Goal: Task Accomplishment & Management: Complete application form

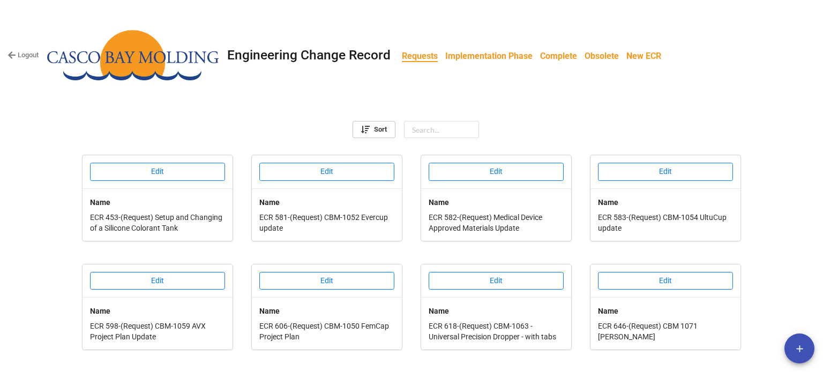
scroll to position [420, 0]
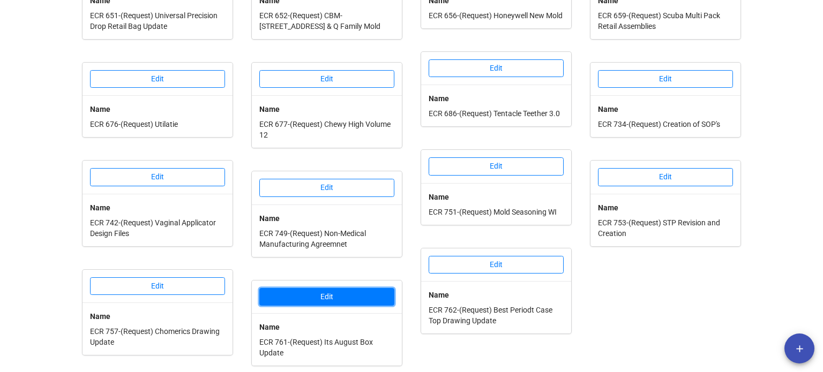
click at [347, 296] on button "Edit" at bounding box center [326, 297] width 135 height 18
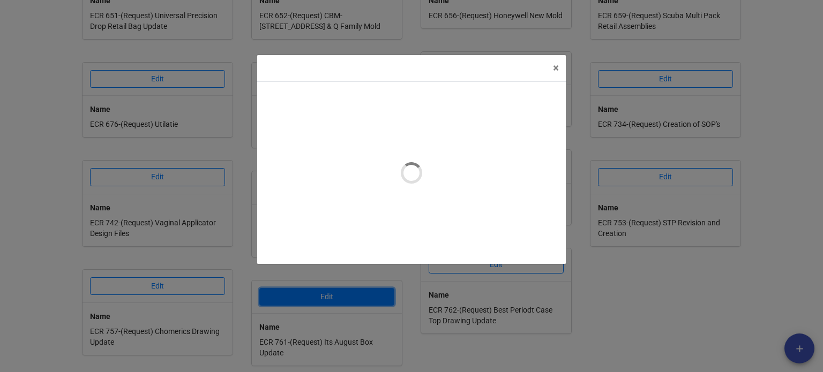
type textarea "x"
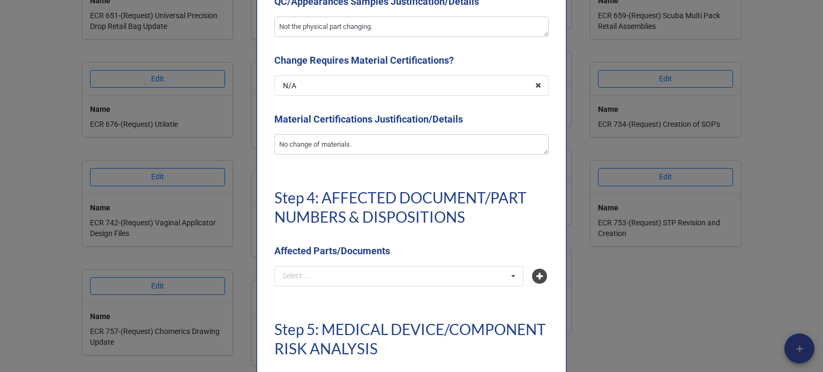
scroll to position [2411, 0]
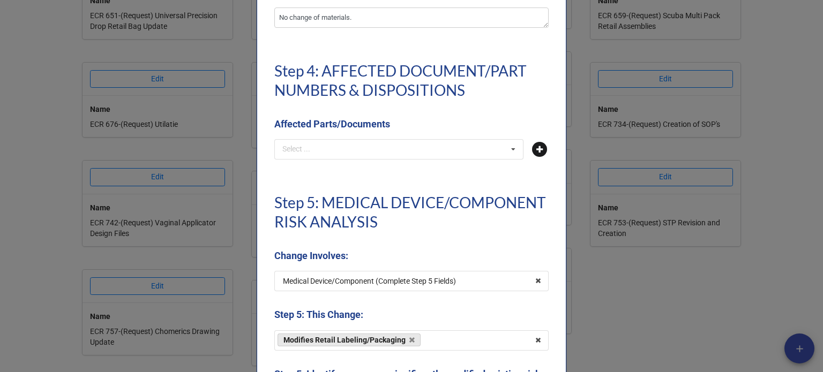
click at [535, 150] on icon at bounding box center [539, 149] width 15 height 15
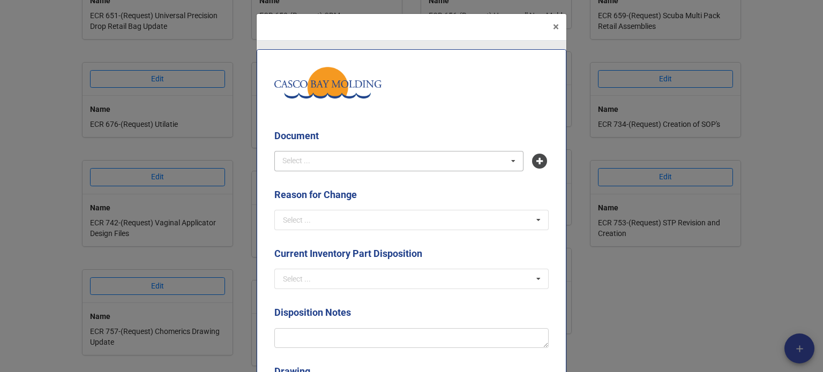
click at [364, 155] on div "Select ... No results found." at bounding box center [398, 161] width 249 height 20
type input "f"
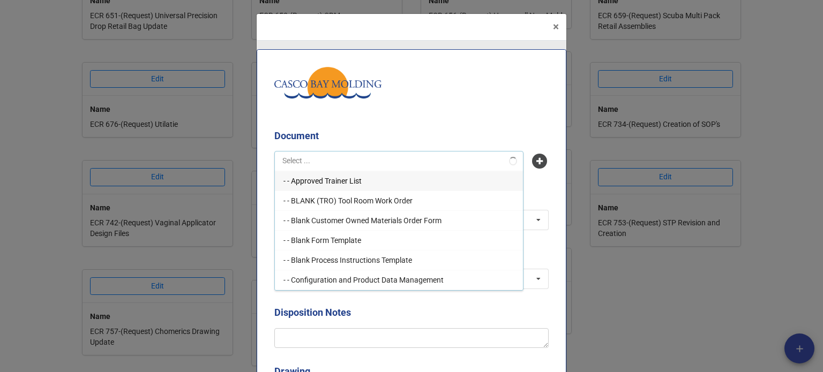
type input "i"
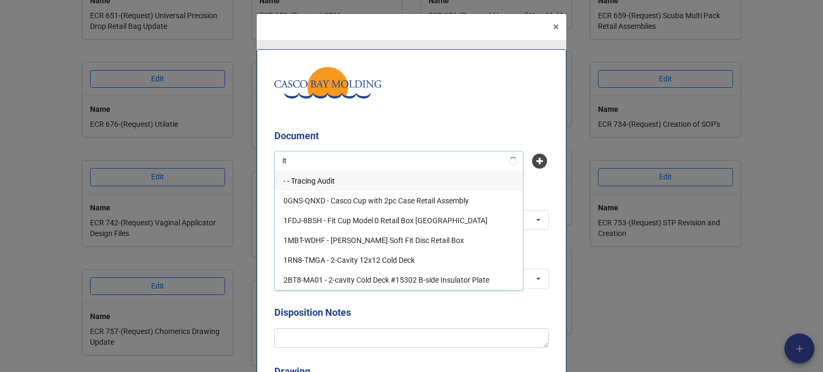
type input "i"
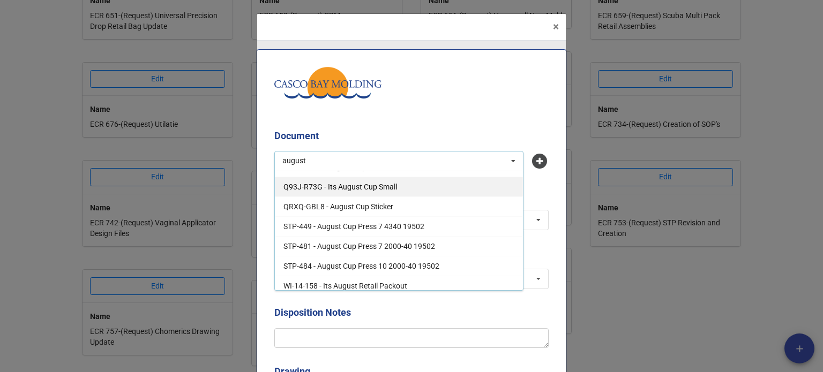
scroll to position [0, 0]
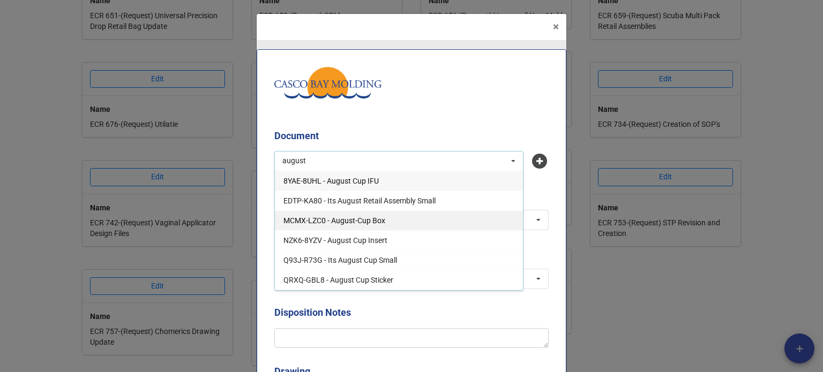
type input "august"
click at [343, 225] on div "MCMX-LZC0 - August-Cup Box" at bounding box center [399, 221] width 248 height 20
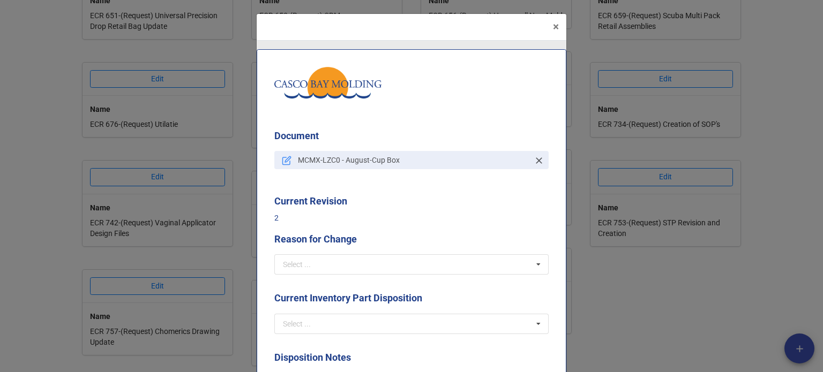
scroll to position [54, 0]
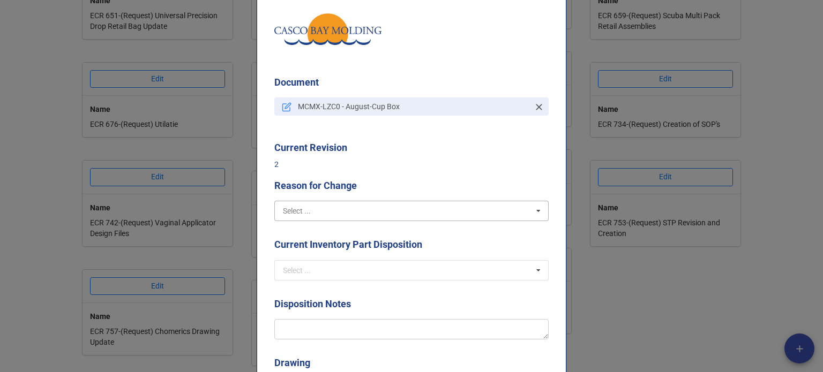
click at [326, 211] on input "text" at bounding box center [411, 210] width 273 height 19
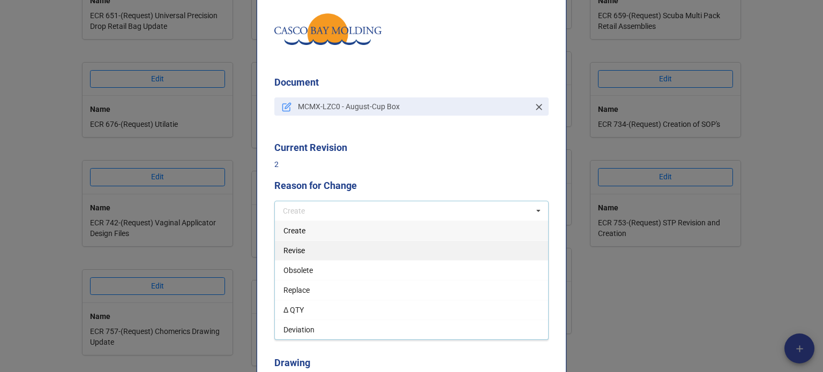
click at [297, 250] on span "Revise" at bounding box center [293, 251] width 21 height 9
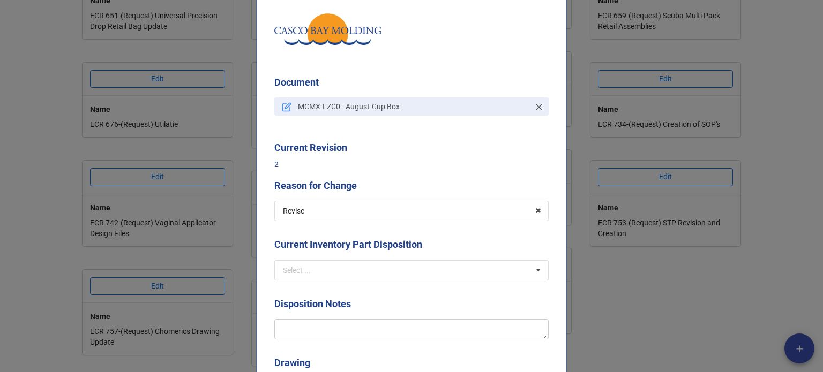
scroll to position [107, 0]
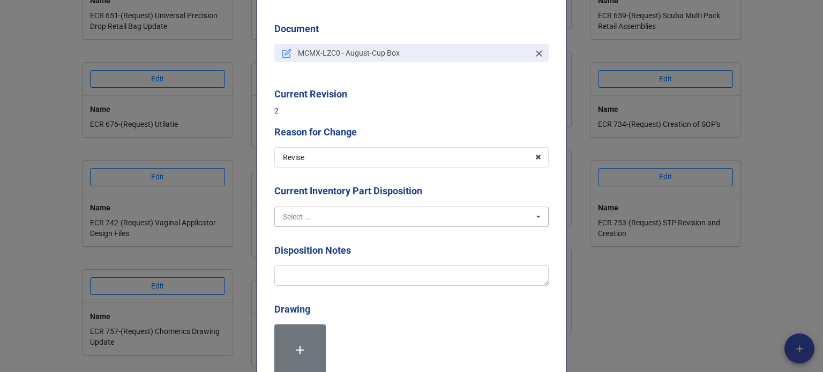
click at [322, 219] on input "text" at bounding box center [411, 216] width 273 height 19
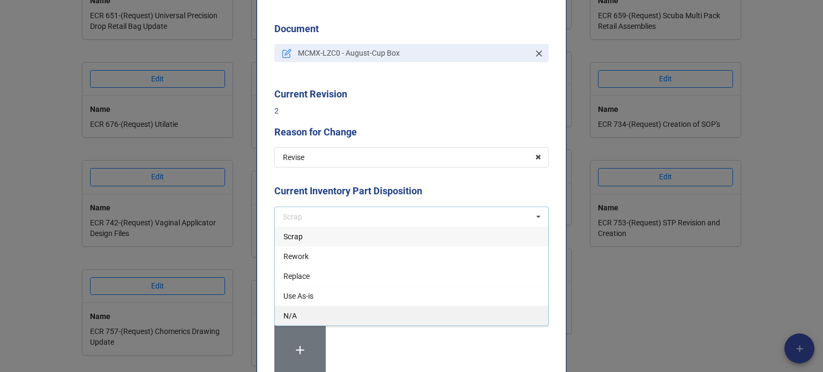
click at [304, 318] on div "N/A" at bounding box center [411, 316] width 273 height 20
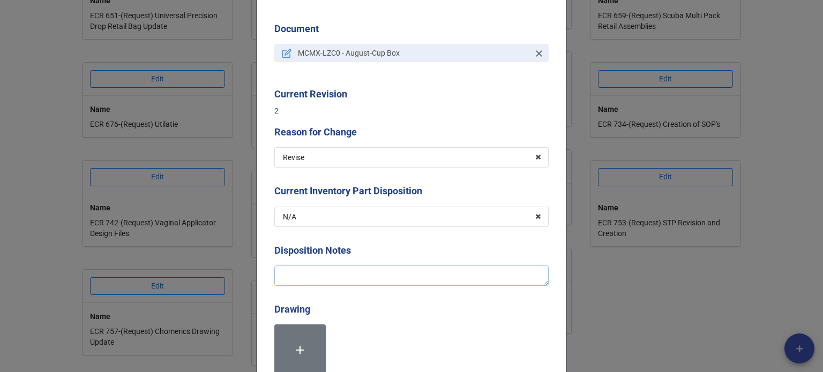
click at [327, 275] on textarea at bounding box center [411, 276] width 274 height 20
type textarea "x"
type textarea "S"
type textarea "x"
type textarea "Se"
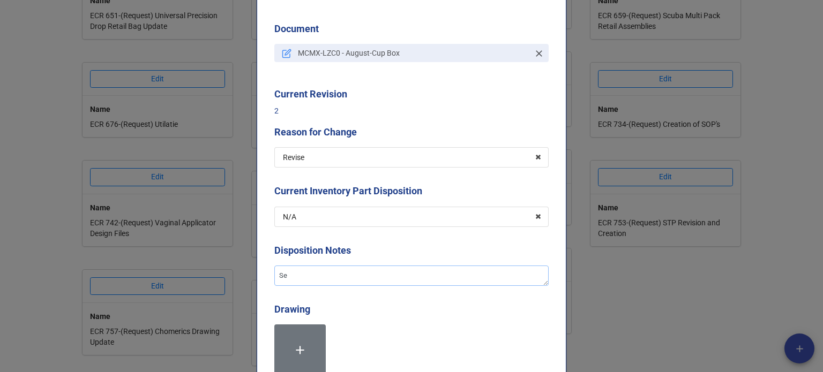
type textarea "x"
type textarea "Sen"
type textarea "x"
type textarea "Send"
type textarea "x"
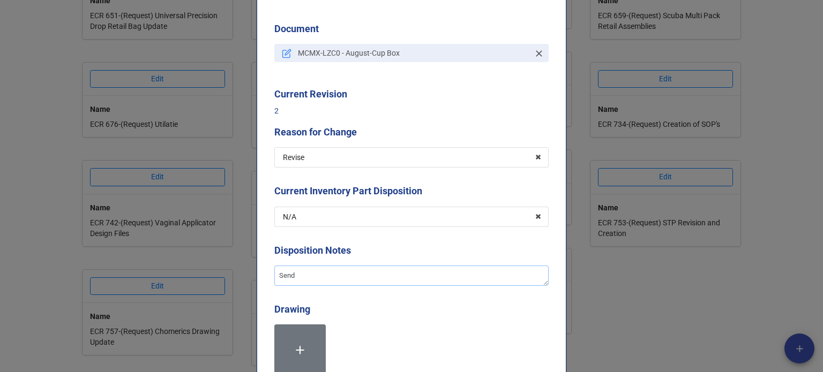
type textarea "Sendi"
type textarea "x"
type textarea "Sendin"
type textarea "x"
type textarea "Sending"
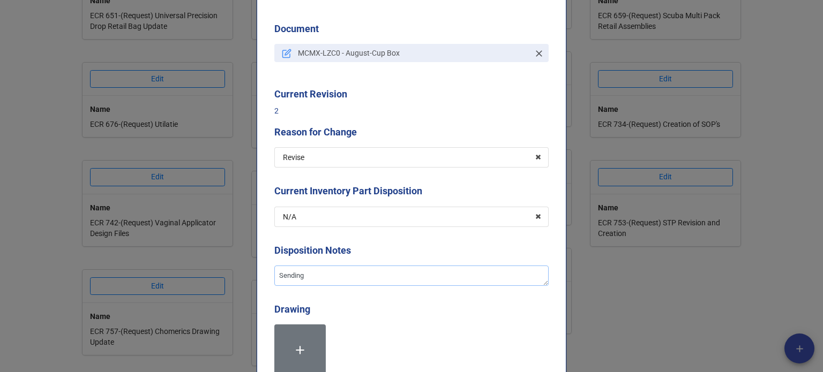
type textarea "x"
type textarea "Sending"
type textarea "x"
type textarea "Sending t"
type textarea "x"
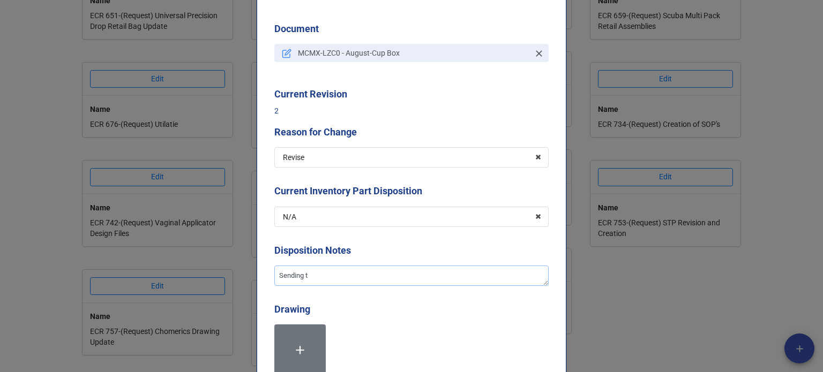
type textarea "Sending th"
type textarea "x"
type textarea "Sending th"
type textarea "x"
type textarea "Sending th"
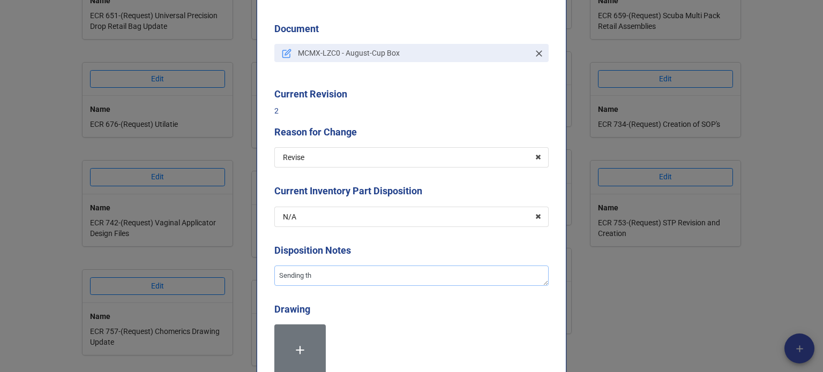
type textarea "x"
type textarea "Sending the"
type textarea "x"
type textarea "Sending the"
type textarea "x"
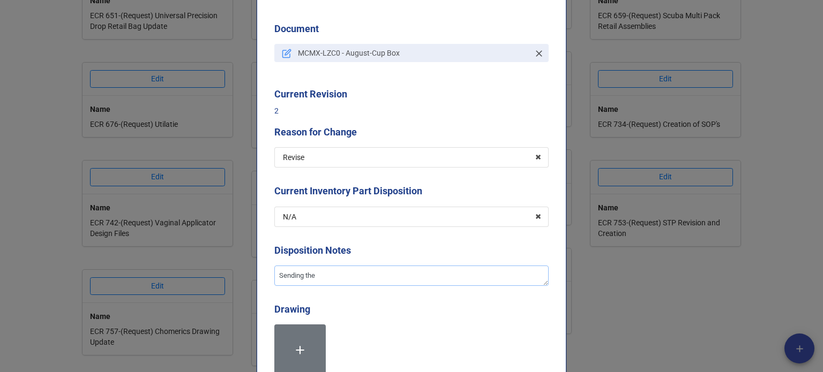
type textarea "Sending the r"
type textarea "x"
type textarea "Sending the re"
type textarea "x"
type textarea "Sending the rem"
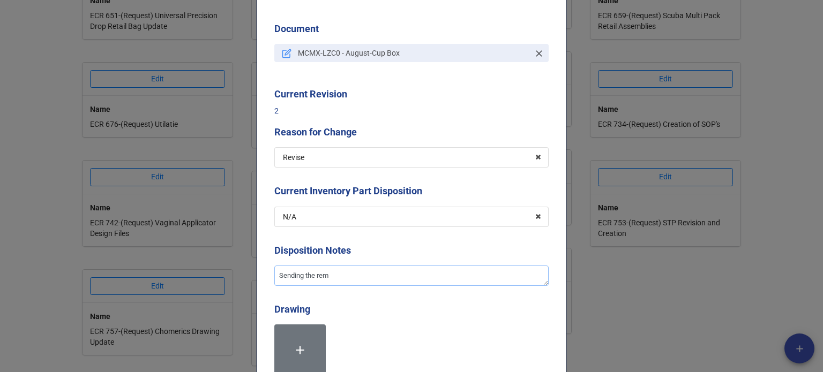
type textarea "x"
type textarea "Sending the rema"
type textarea "x"
type textarea "Sending the remai"
type textarea "x"
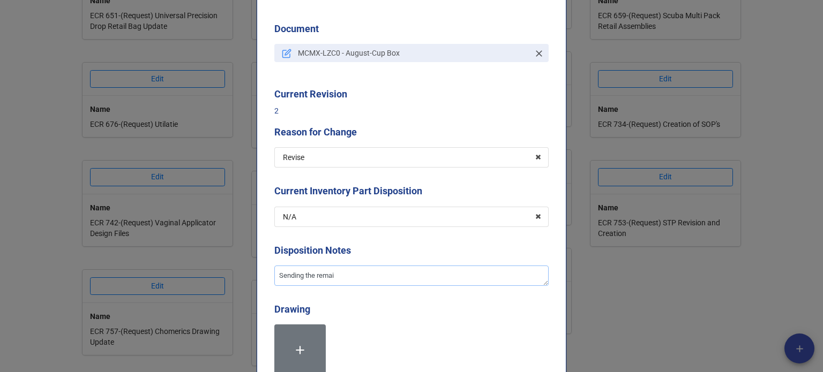
type textarea "Sending the remain"
type textarea "x"
type textarea "Sending the remaini"
type textarea "x"
type textarea "Sending the remainin"
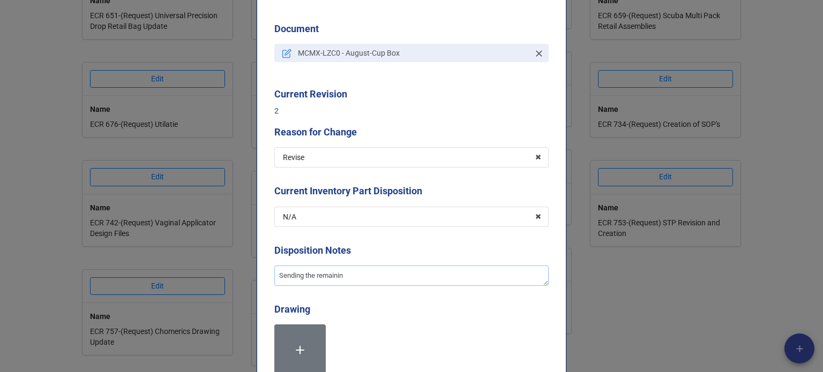
type textarea "x"
type textarea "Sending the remaining"
type textarea "x"
type textarea "Sending the remaining"
type textarea "x"
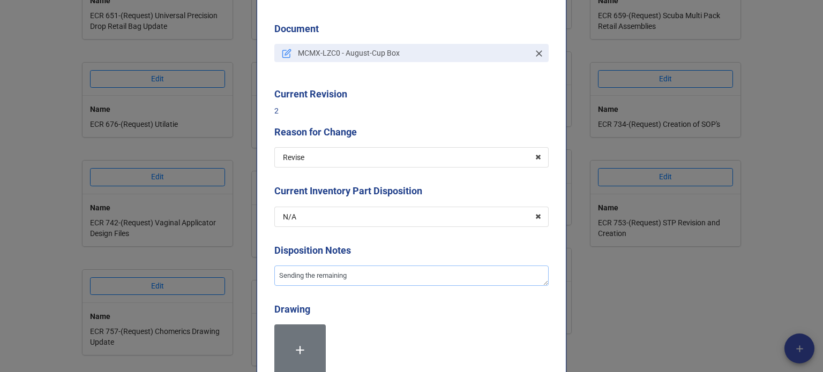
type textarea "Sending the remaining o"
type textarea "x"
type textarea "Sending the remaining ol"
type textarea "x"
type textarea "Sending the remaining old"
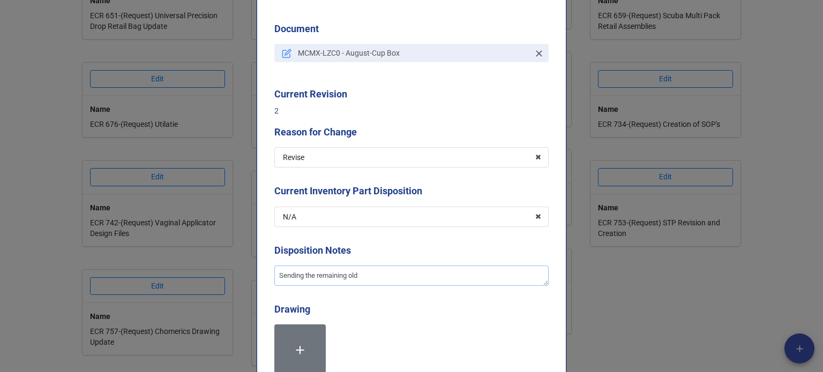
type textarea "x"
type textarea "Sending the remaining old"
type textarea "x"
type textarea "Sending the remaining old b"
type textarea "x"
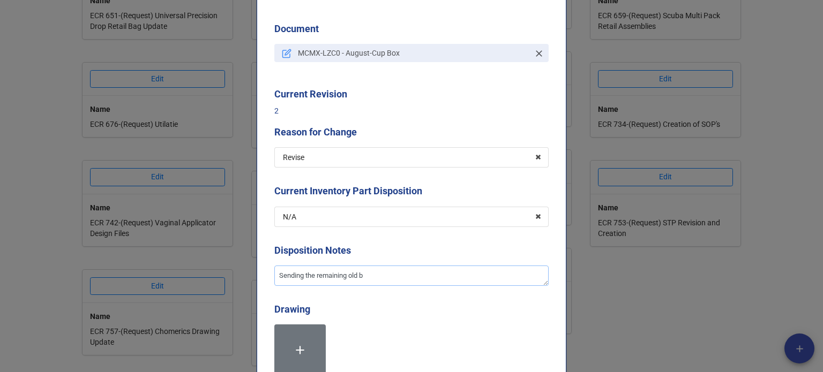
type textarea "Sending the remaining old bo"
type textarea "x"
type textarea "Sending the remaining old box"
type textarea "x"
type textarea "Sending the remaining old boxe"
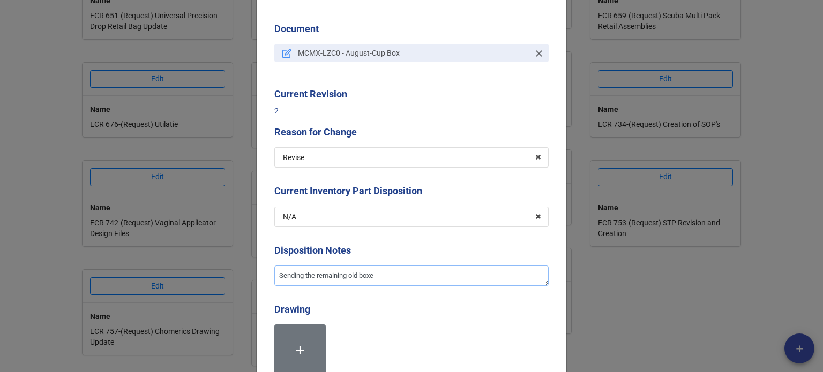
type textarea "x"
type textarea "Sending the remaining old boxes"
type textarea "x"
type textarea "Sending the remaining old boxes"
type textarea "x"
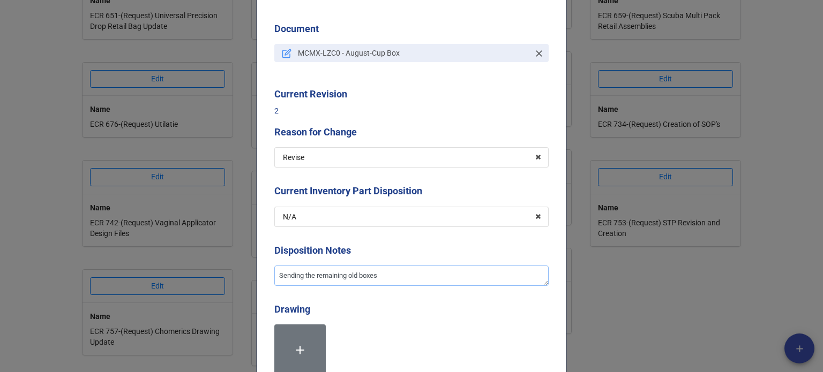
type textarea "Sending the remaining old boxes b"
type textarea "x"
type textarea "Sending the remaining old boxes ba"
type textarea "x"
type textarea "Sending the remaining old boxes bac"
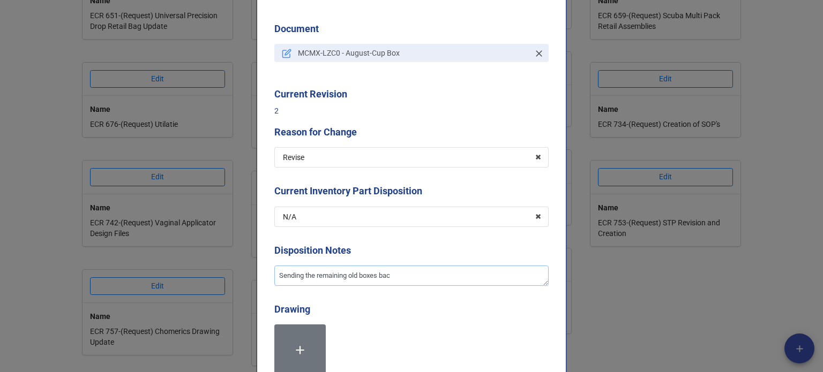
type textarea "x"
type textarea "Sending the remaining old boxes back"
type textarea "x"
type textarea "Sending the remaining old boxes back"
type textarea "x"
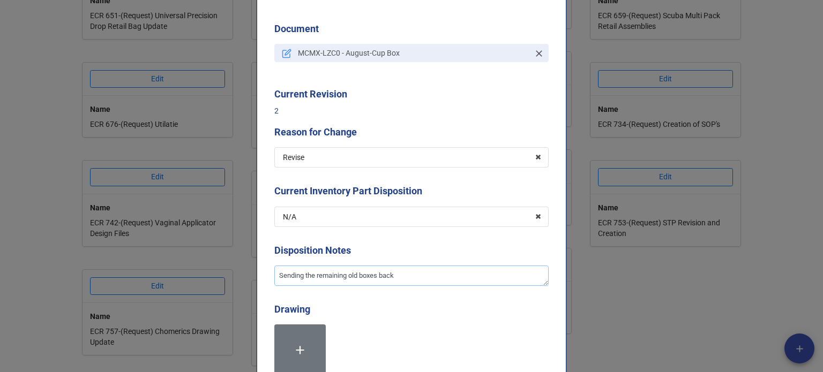
type textarea "Sending the remaining old boxes back t"
type textarea "x"
type textarea "Sending the remaining old boxes back to"
type textarea "x"
type textarea "Sending the remaining old boxes back to"
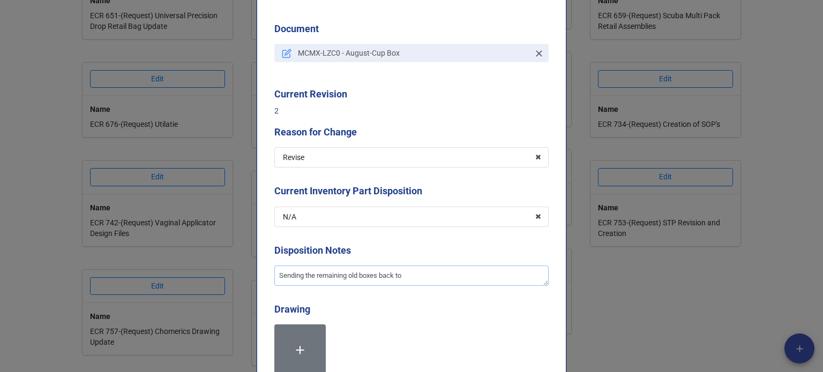
type textarea "x"
type textarea "Sending the remaining old boxes back to t"
type textarea "x"
type textarea "Sending the remaining old boxes back to th"
type textarea "x"
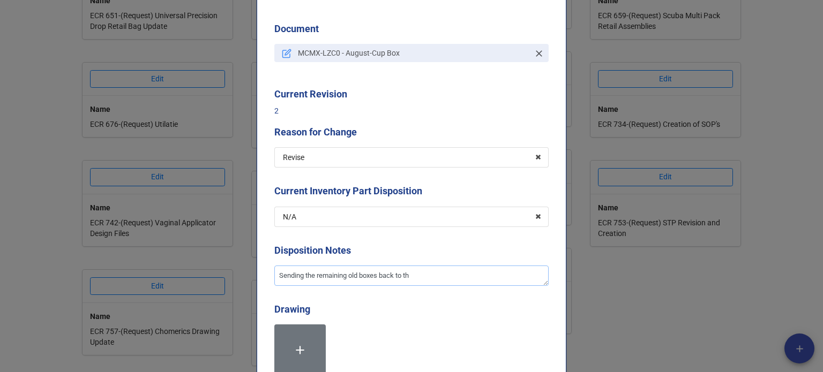
type textarea "Sending the remaining old boxes back to the"
type textarea "x"
type textarea "Sending the remaining old boxes back to the"
type textarea "x"
type textarea "Sending the remaining old boxes back to the c"
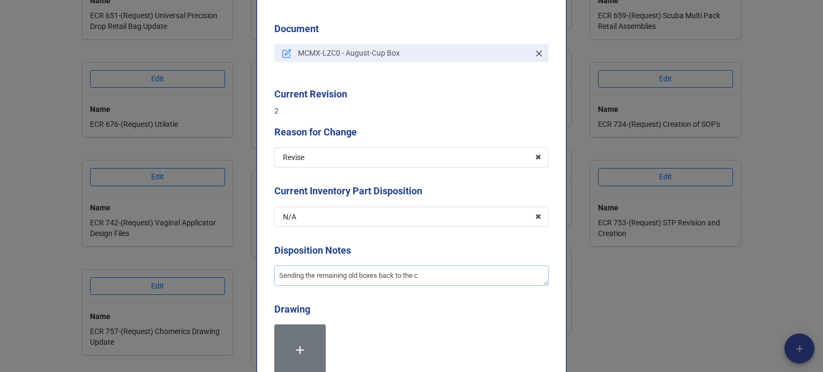
type textarea "x"
type textarea "Sending the remaining old boxes back to the cu"
type textarea "x"
type textarea "Sending the remaining old boxes back to the cus"
type textarea "x"
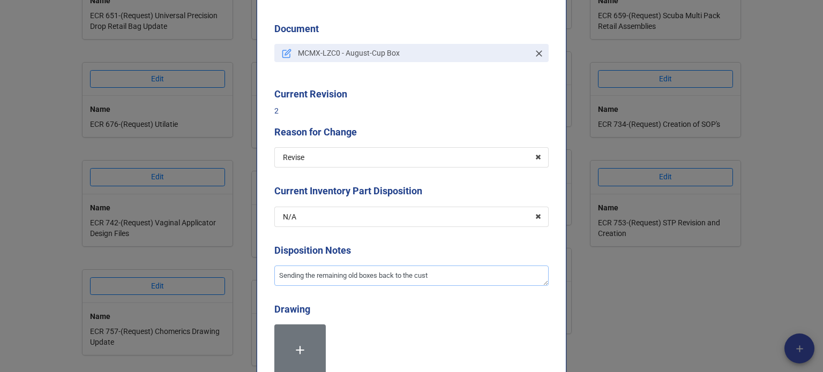
type textarea "Sending the remaining old boxes back to the custo"
type textarea "x"
type textarea "Sending the remaining old boxes back to the custom"
type textarea "x"
type textarea "Sending the remaining old boxes back to the custome"
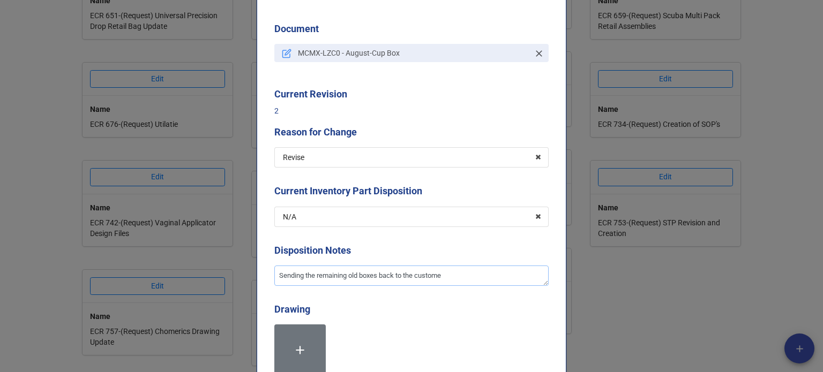
type textarea "x"
type textarea "Sending the remaining old boxes back to the customer"
type textarea "x"
type textarea "Sending the remaining old boxes back to the customer."
type textarea "x"
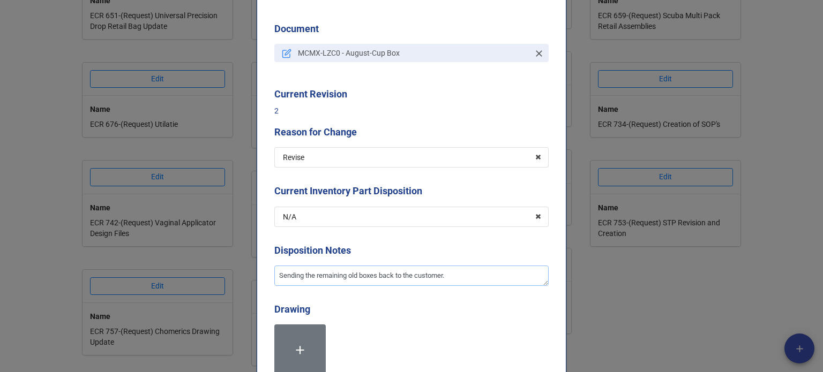
type textarea "Sending the remaining old boxes back to the customer."
type textarea "x"
type textarea "Sending the remaining old boxes back to the customer. N"
type textarea "x"
type textarea "Sending the remaining old boxes back to the customer. Ne"
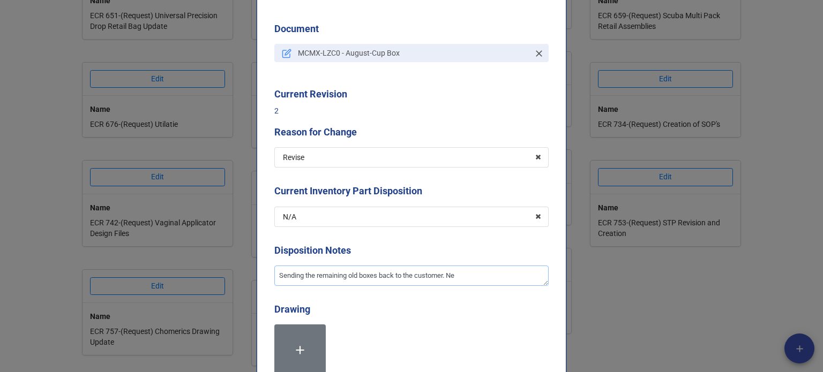
type textarea "x"
type textarea "Sending the remaining old boxes back to the customer. New"
type textarea "x"
type textarea "Sending the remaining old boxes back to the customer. New"
type textarea "x"
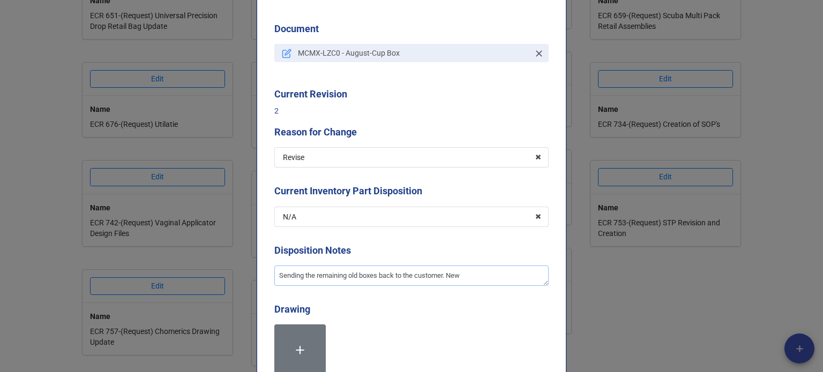
type textarea "Sending the remaining old boxes back to the customer. New r"
type textarea "x"
type textarea "Sending the remaining old boxes back to the customer. New re"
type textarea "x"
type textarea "Sending the remaining old boxes back to the customer. New [PERSON_NAME]"
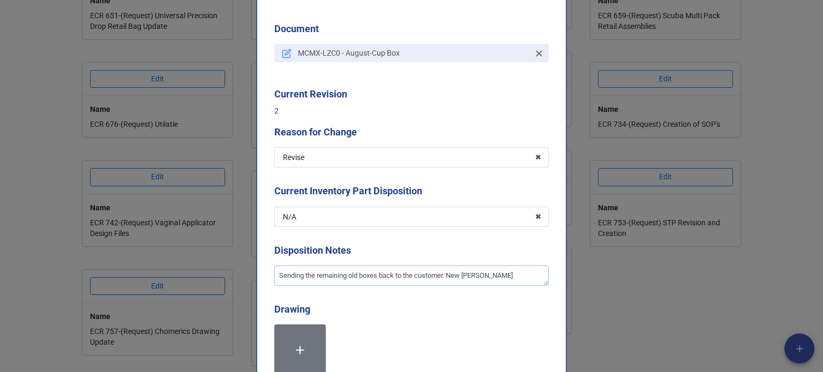
type textarea "x"
type textarea "Sending the remaining old boxes back to the customer. New retai"
type textarea "x"
type textarea "Sending the remaining old boxes back to the customer. New retail"
type textarea "x"
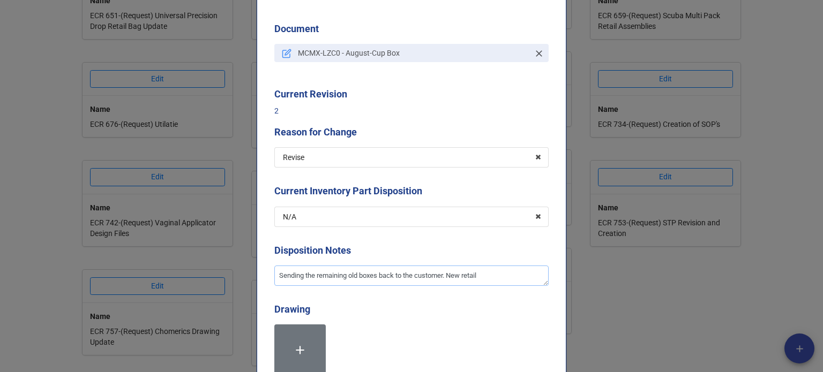
type textarea "Sending the remaining old boxes back to the customer. New retail b"
type textarea "x"
type textarea "Sending the remaining old boxes back to the customer. New retail bo"
type textarea "x"
type textarea "Sending the remaining old boxes back to the customer. New retail box"
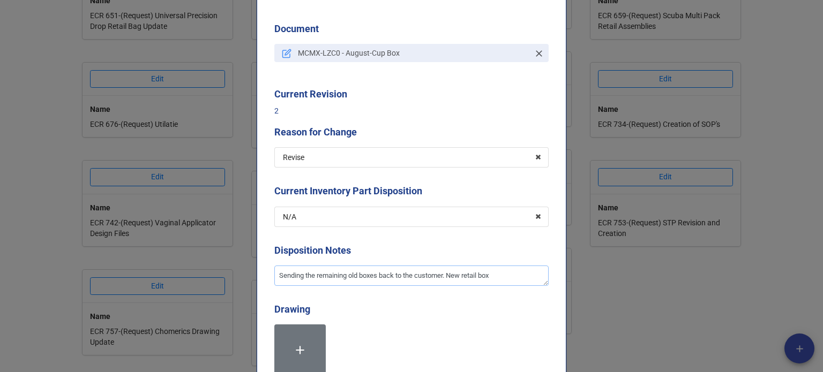
type textarea "x"
type textarea "Sending the remaining old boxes back to the customer. New retail box"
type textarea "x"
type textarea "Sending the remaining old boxes back to the customer. New retail box h"
type textarea "x"
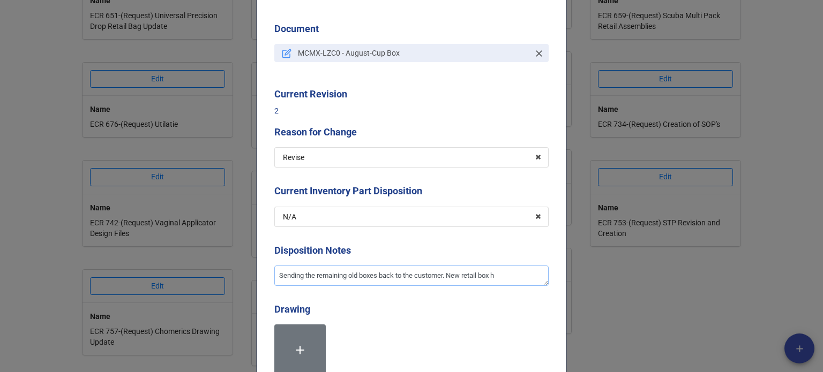
type textarea "Sending the remaining old boxes back to the customer. New retail box ha"
type textarea "x"
type textarea "Sending the remaining old boxes back to the customer. New retail box ha"
type textarea "x"
type textarea "Sending the remaining old boxes back to the customer. New retail box ha"
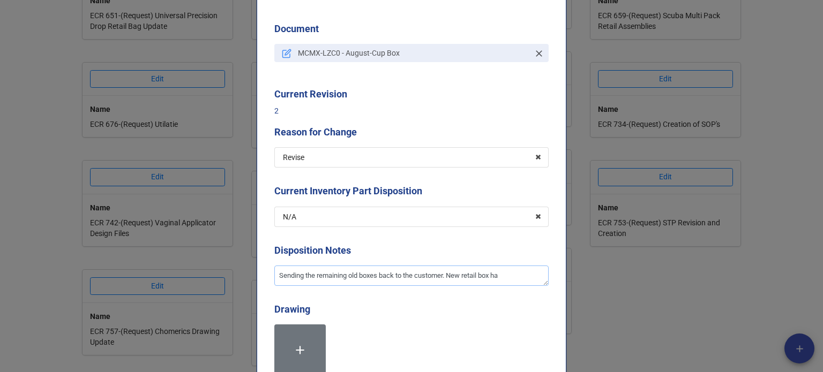
type textarea "x"
type textarea "Sending the remaining old boxes back to the customer. New retail box has"
type textarea "x"
type textarea "Sending the remaining old boxes back to the customer. New retail box has"
type textarea "x"
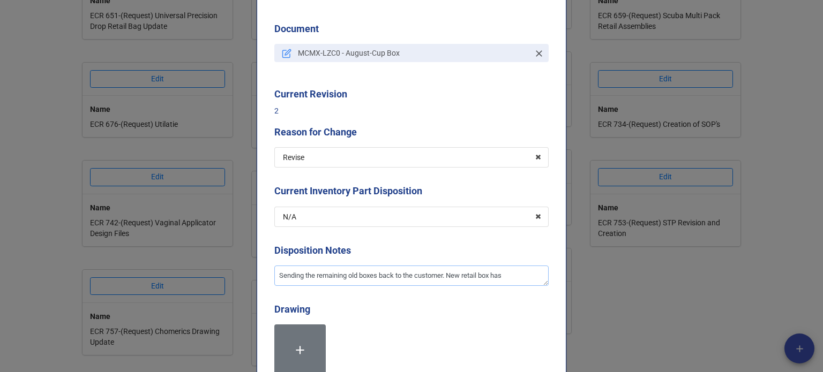
type textarea "Sending the remaining old boxes back to the customer. New retail box has a"
type textarea "x"
type textarea "Sending the remaining old boxes back to the customer. New retail box has a"
type textarea "x"
type textarea "Sending the remaining old boxes back to the customer. New retail box has a w"
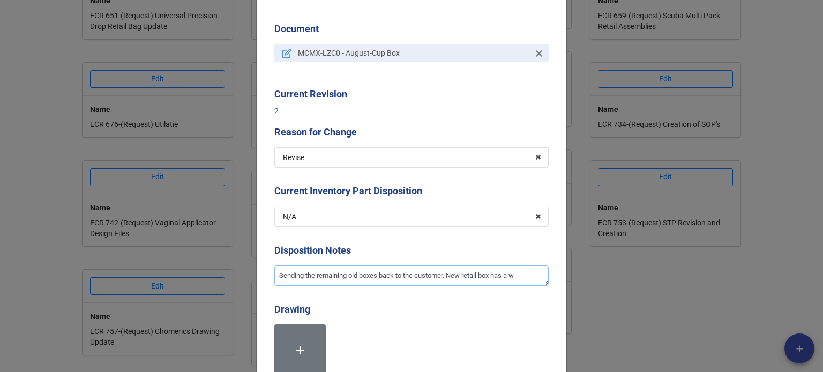
type textarea "x"
type textarea "Sending the remaining old boxes back to the customer. New retail box has a wi"
type textarea "x"
type textarea "Sending the remaining old boxes back to the customer. New retail box has a win"
type textarea "x"
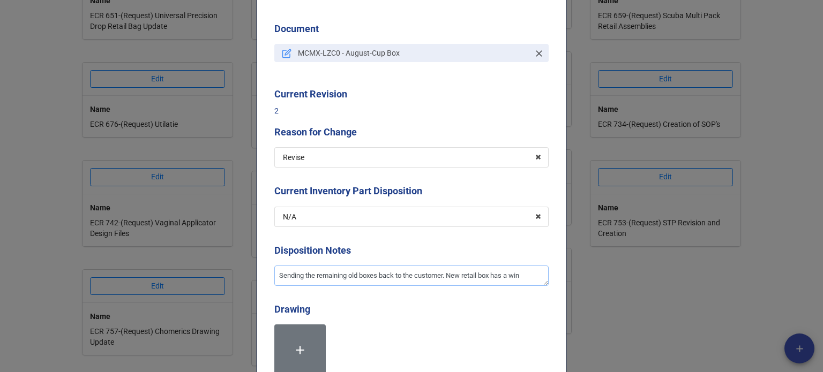
type textarea "Sending the remaining old boxes back to the customer. New retail box has a wind"
type textarea "x"
type textarea "Sending the remaining old boxes back to the customer. New retail box has a windo"
type textarea "x"
type textarea "Sending the remaining old boxes back to the customer. New retail box has a wind…"
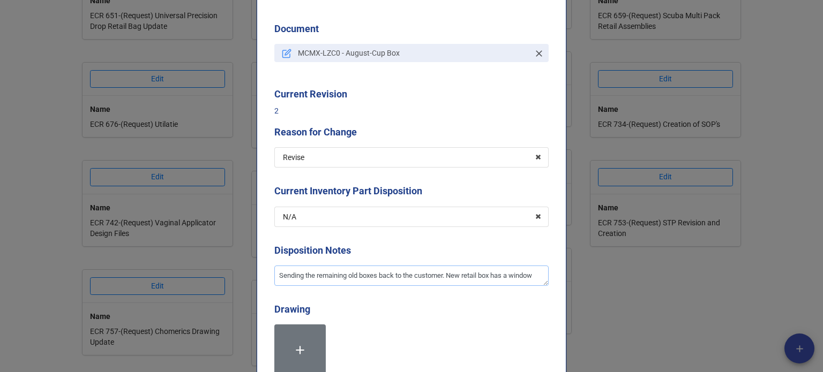
type textarea "x"
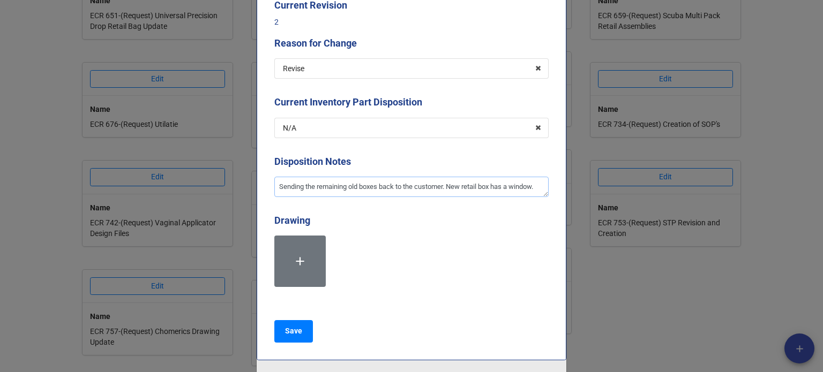
scroll to position [214, 0]
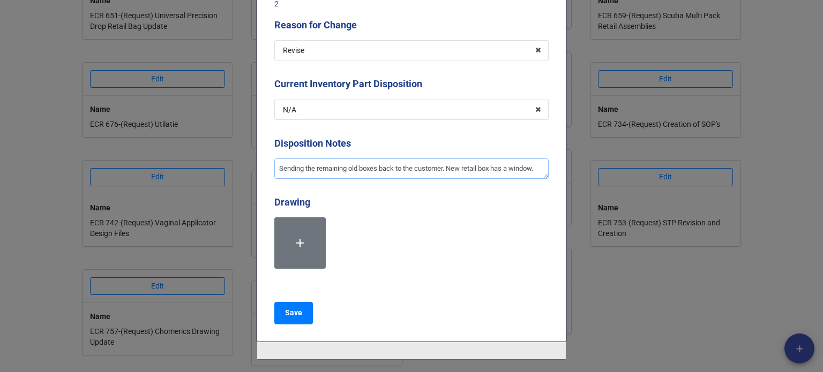
type textarea "Sending the remaining old boxes back to the customer. New retail box has a wind…"
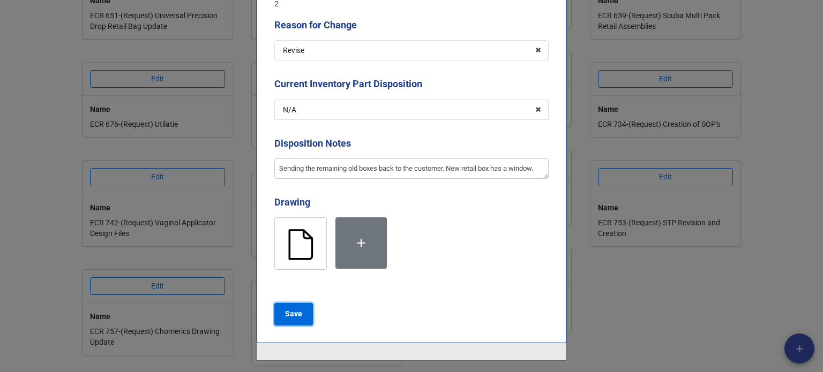
click at [283, 306] on button "Save" at bounding box center [293, 314] width 39 height 23
type textarea "x"
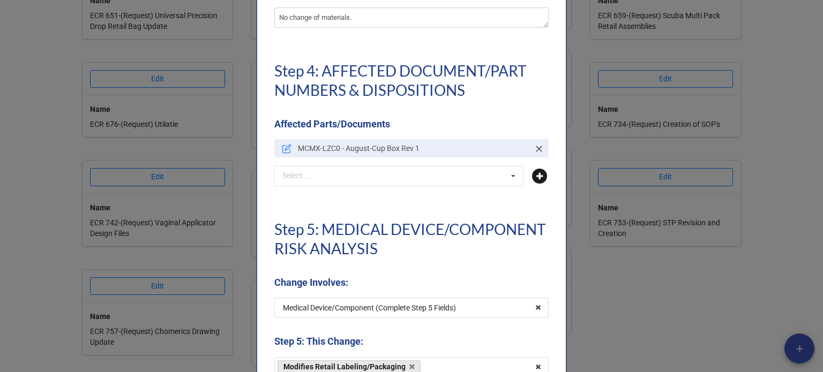
click at [535, 174] on icon at bounding box center [539, 176] width 15 height 15
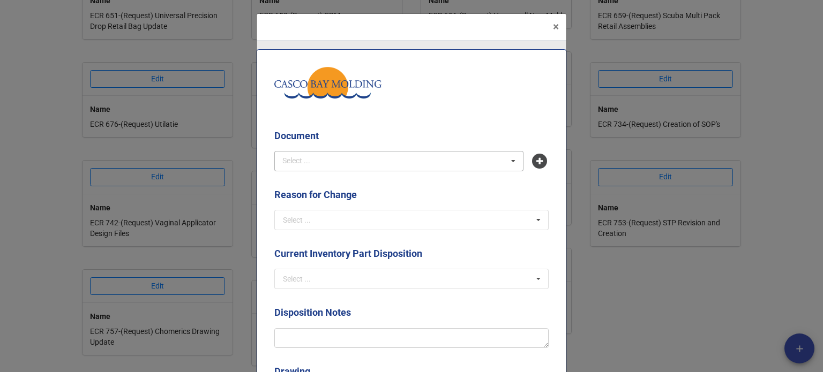
click at [397, 167] on div "Select ... No results found." at bounding box center [398, 161] width 249 height 20
type input "edt"
click at [392, 180] on span "EDTP-KA80 - Its August Retail Assembly Small" at bounding box center [359, 181] width 152 height 9
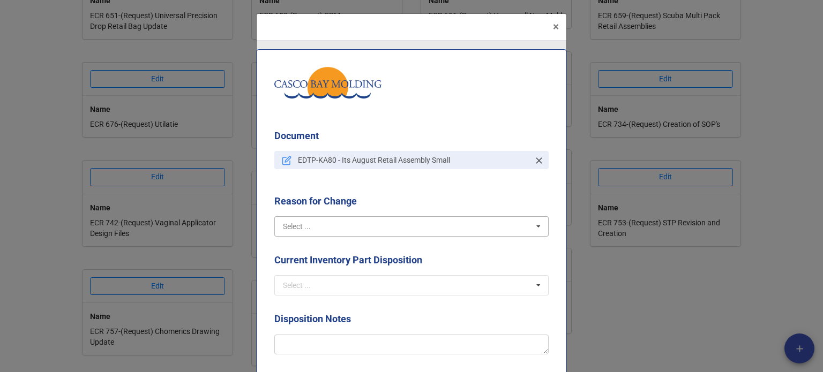
click at [382, 231] on input "text" at bounding box center [411, 226] width 273 height 19
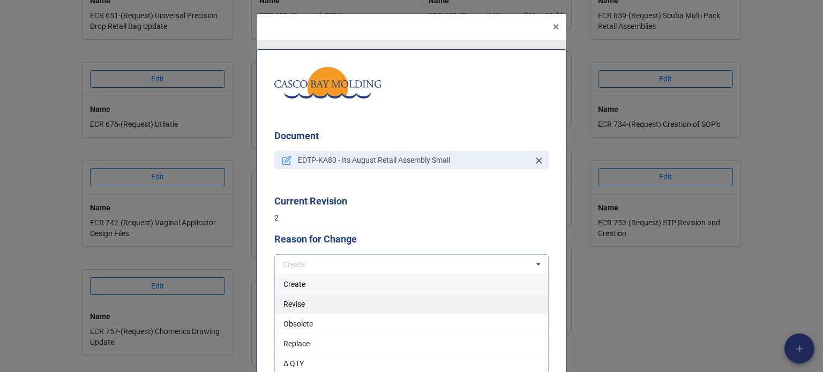
click at [301, 302] on div "Revise" at bounding box center [411, 304] width 273 height 20
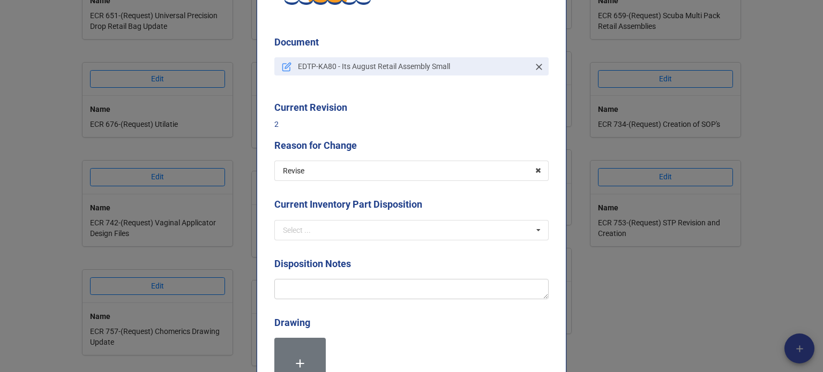
scroll to position [107, 0]
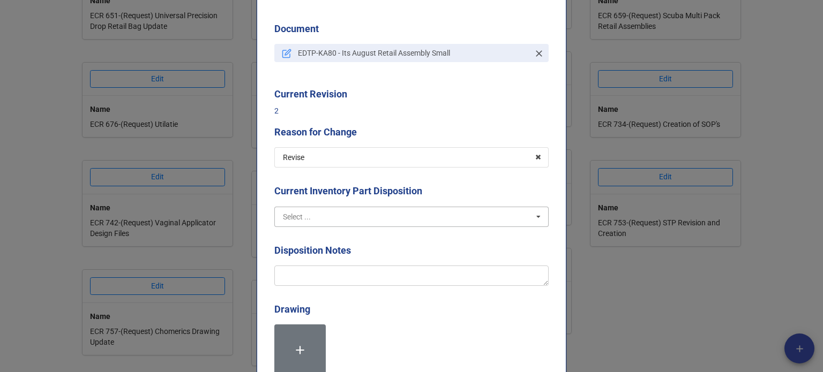
click at [303, 207] on input "text" at bounding box center [411, 216] width 273 height 19
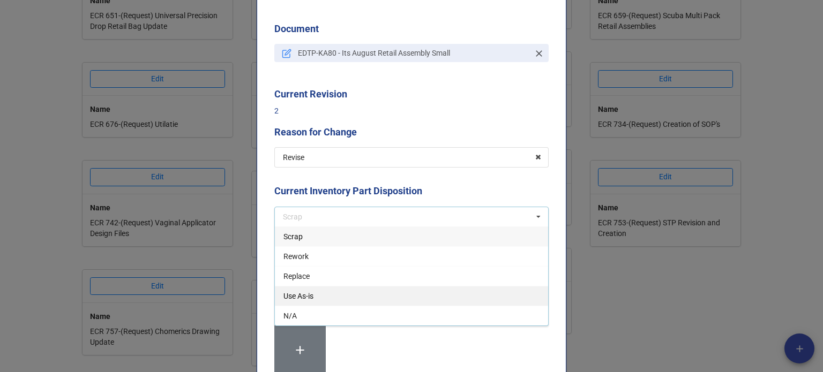
click at [297, 292] on span "Use As-is" at bounding box center [298, 296] width 30 height 9
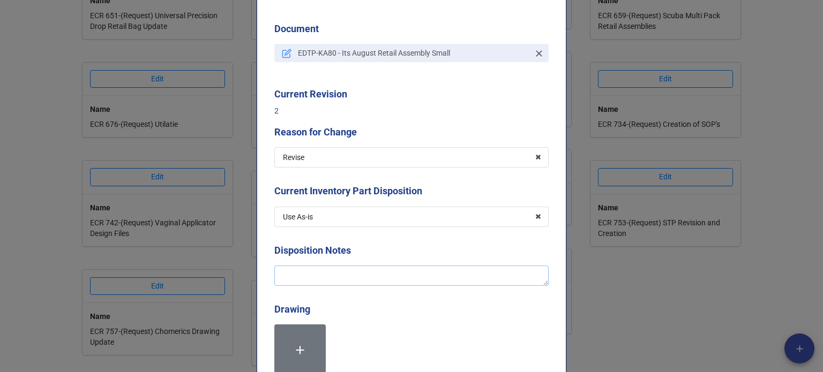
click at [299, 276] on textarea at bounding box center [411, 276] width 274 height 20
type textarea "A"
type textarea "x"
type textarea "Ad"
type textarea "x"
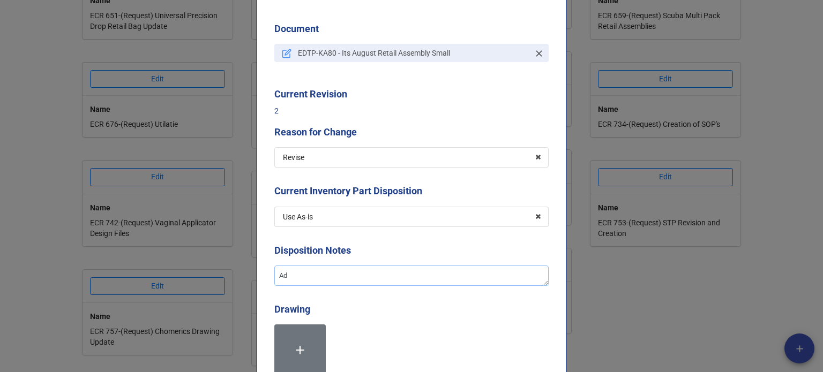
type textarea "Add"
type textarea "x"
type textarea "Addin"
type textarea "x"
type textarea "Adding"
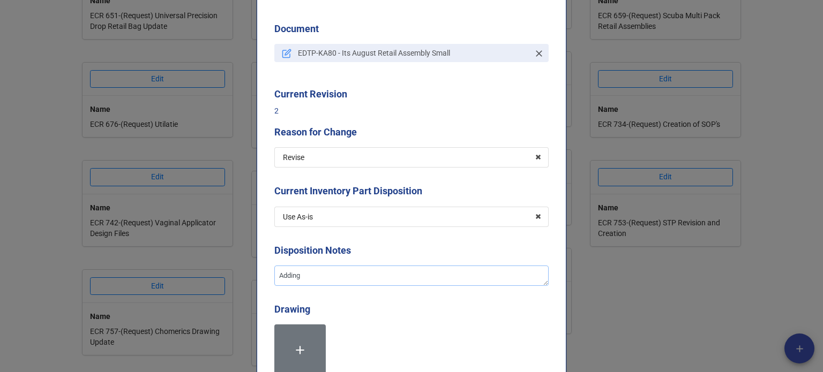
type textarea "x"
type textarea "Adding a"
type textarea "x"
type textarea "Adding a"
type textarea "x"
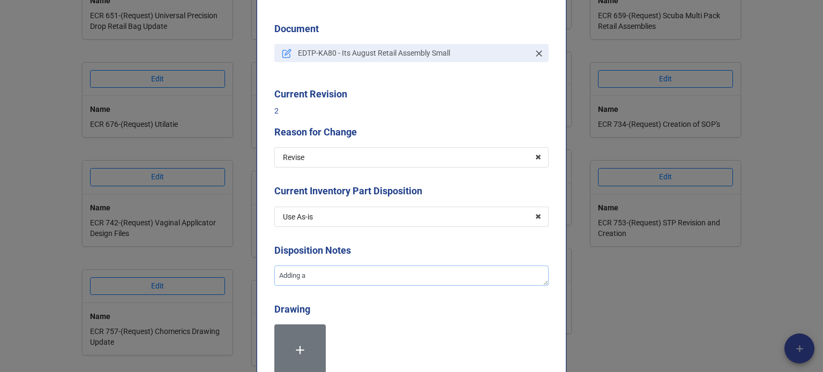
type textarea "Adding a w"
type textarea "x"
type textarea "Adding a wi"
type textarea "x"
type textarea "Adding a win"
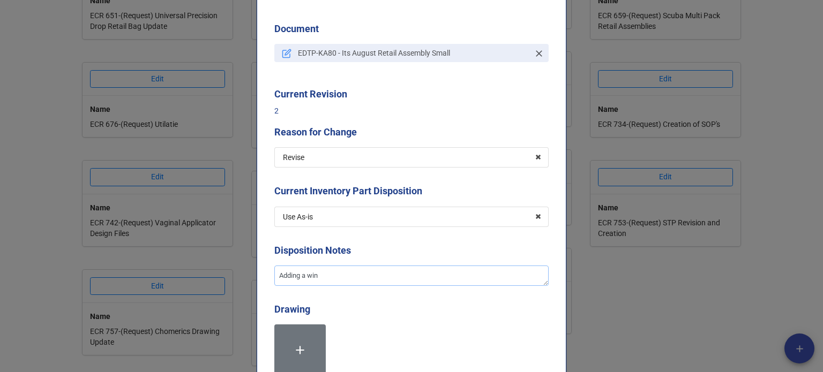
type textarea "x"
type textarea "Adding a wind"
type textarea "x"
type textarea "Adding a windo"
type textarea "x"
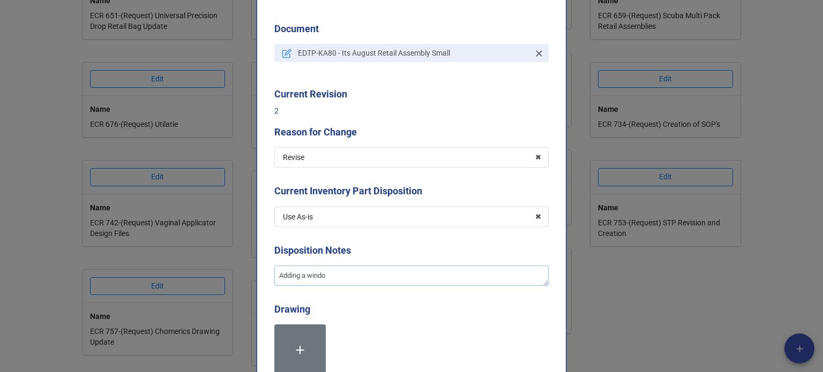
type textarea "Adding a window"
type textarea "x"
type textarea "Adding a window"
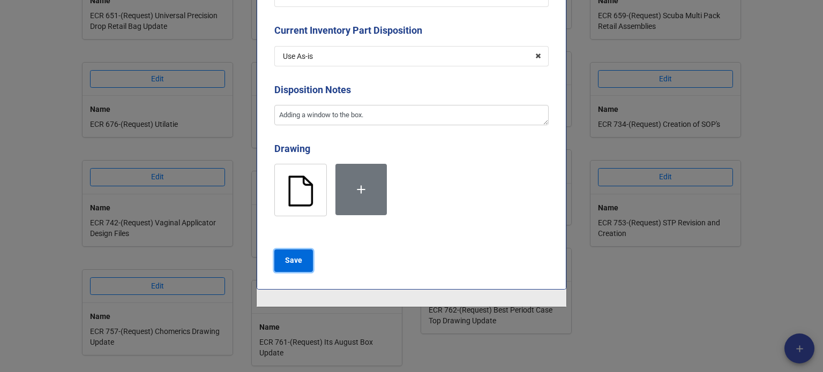
click at [289, 265] on b "Save" at bounding box center [293, 260] width 17 height 11
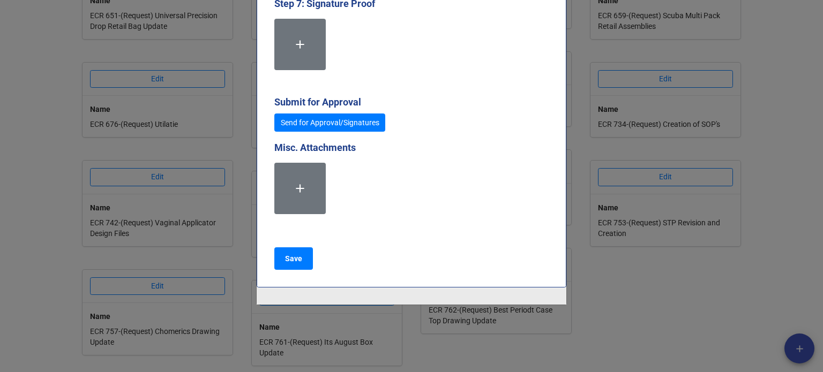
scroll to position [3199, 0]
click at [303, 267] on button "Save" at bounding box center [293, 259] width 39 height 23
